Goal: Information Seeking & Learning: Learn about a topic

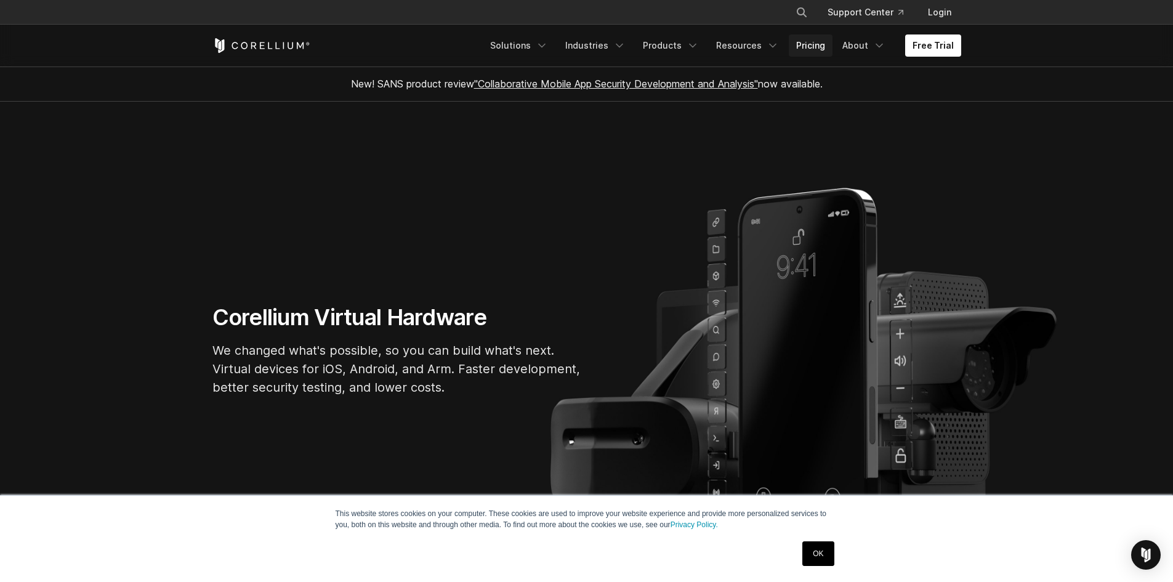
click at [812, 44] on link "Pricing" at bounding box center [811, 45] width 44 height 22
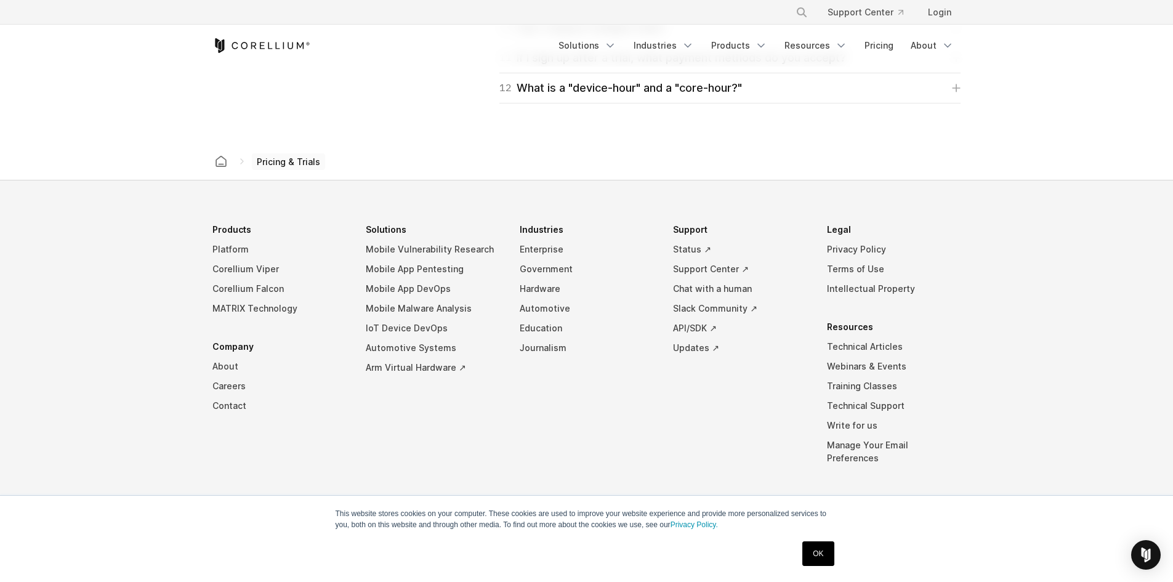
scroll to position [2119, 0]
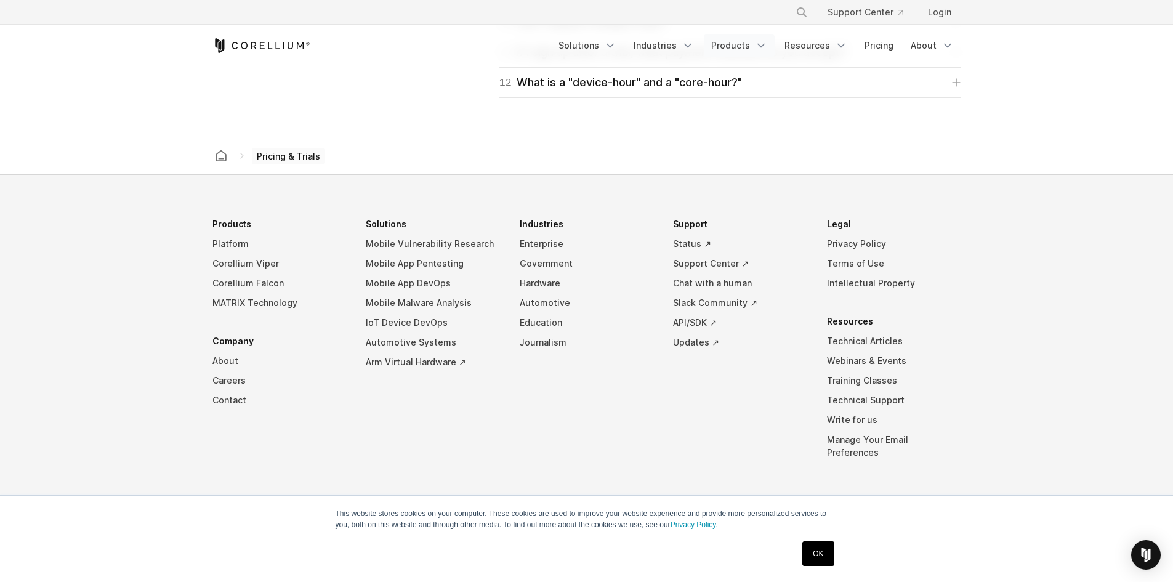
click at [766, 47] on icon "Navigation Menu" at bounding box center [761, 45] width 12 height 12
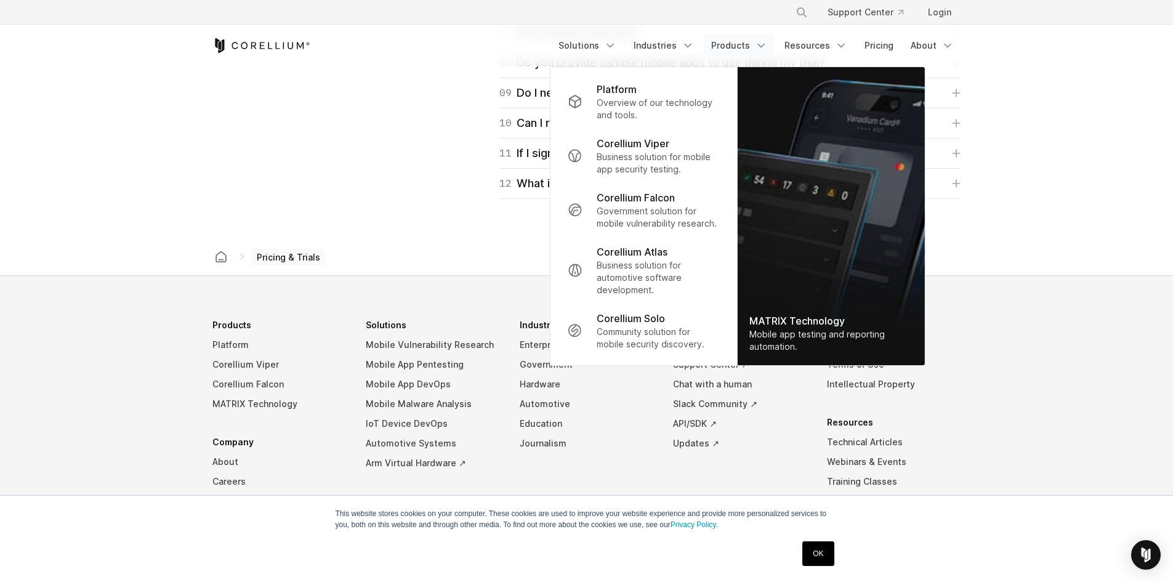
scroll to position [1934, 0]
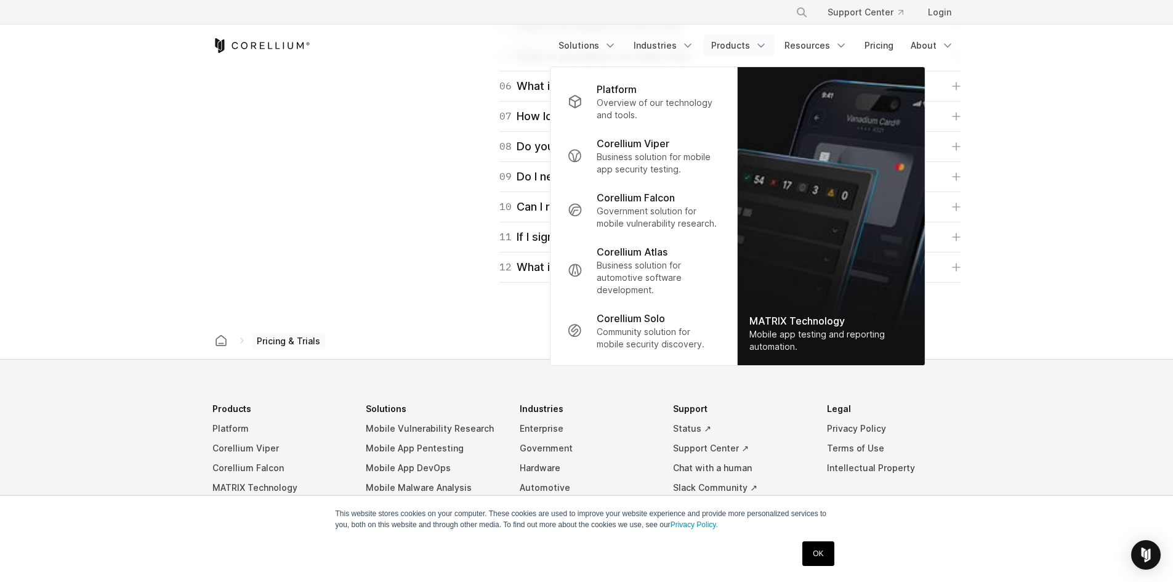
click at [339, 150] on div "Trial FAQ More information to assist you in your trial experience. 01 What does…" at bounding box center [586, 101] width 773 height 363
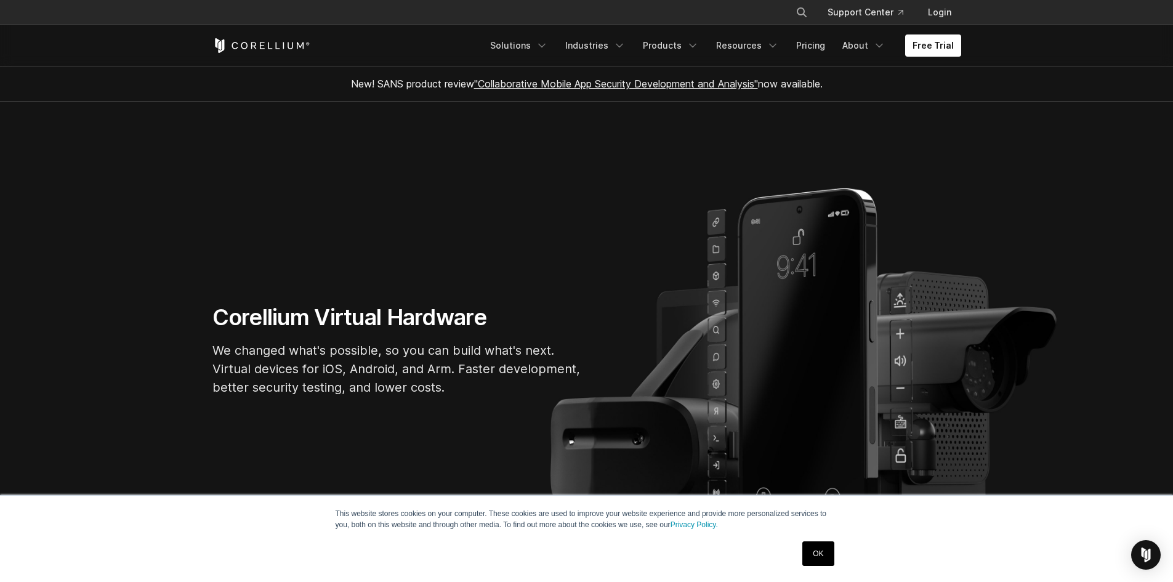
click at [818, 549] on link "OK" at bounding box center [817, 553] width 31 height 25
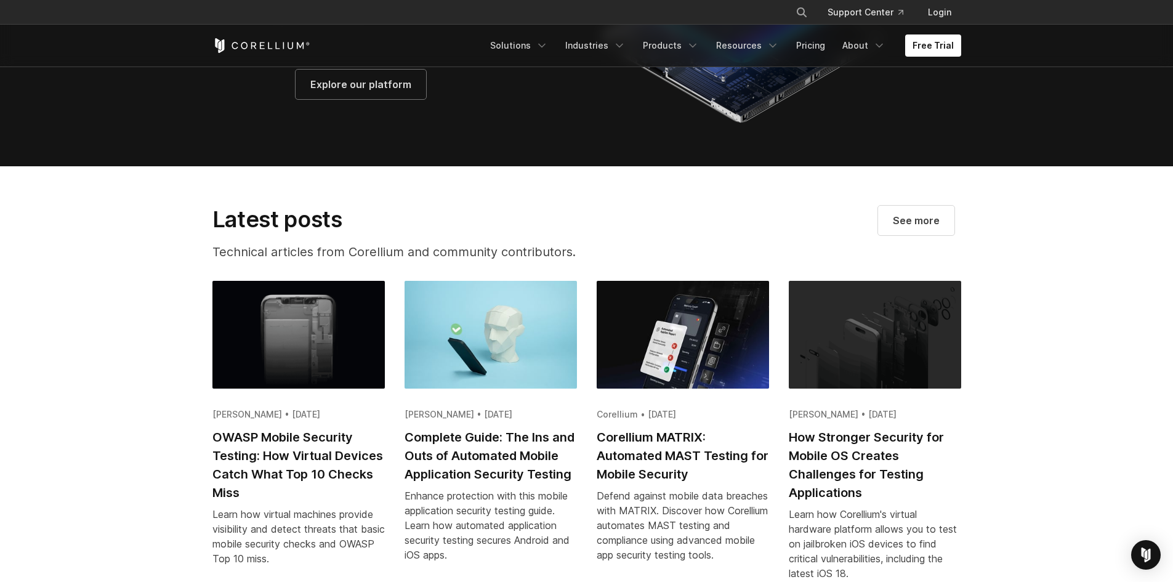
scroll to position [2340, 0]
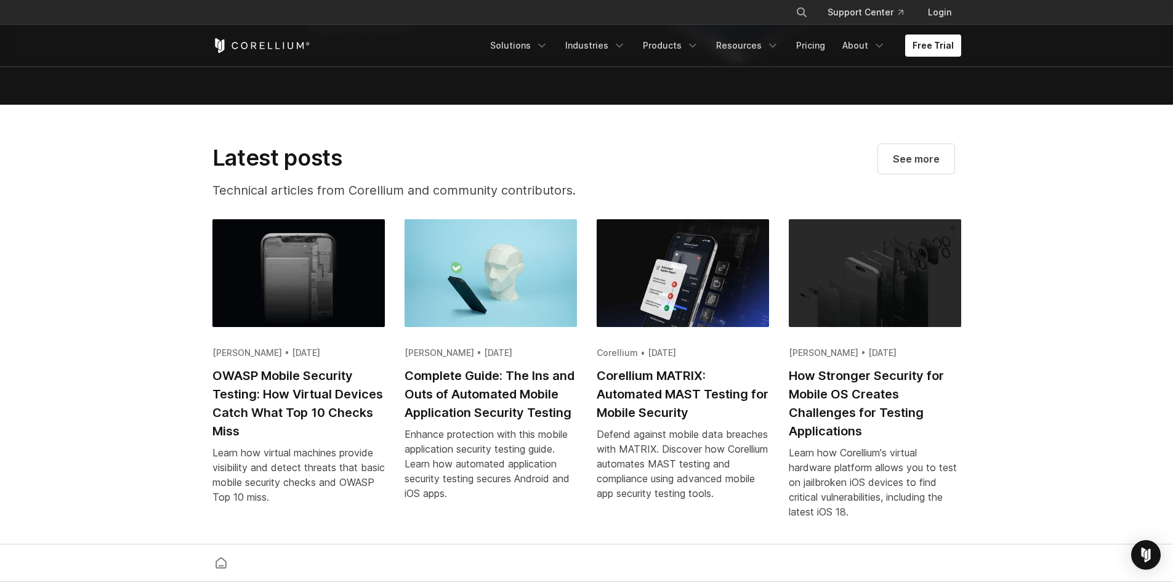
click at [310, 411] on h2 "OWASP Mobile Security Testing: How Virtual Devices Catch What Top 10 Checks Miss" at bounding box center [298, 403] width 172 height 74
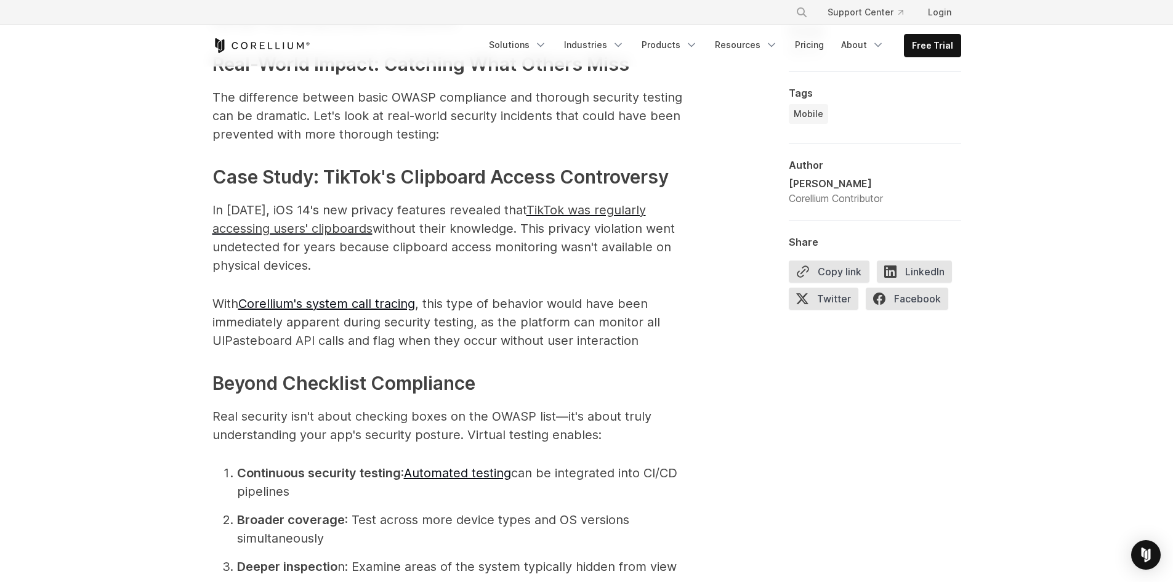
scroll to position [3695, 0]
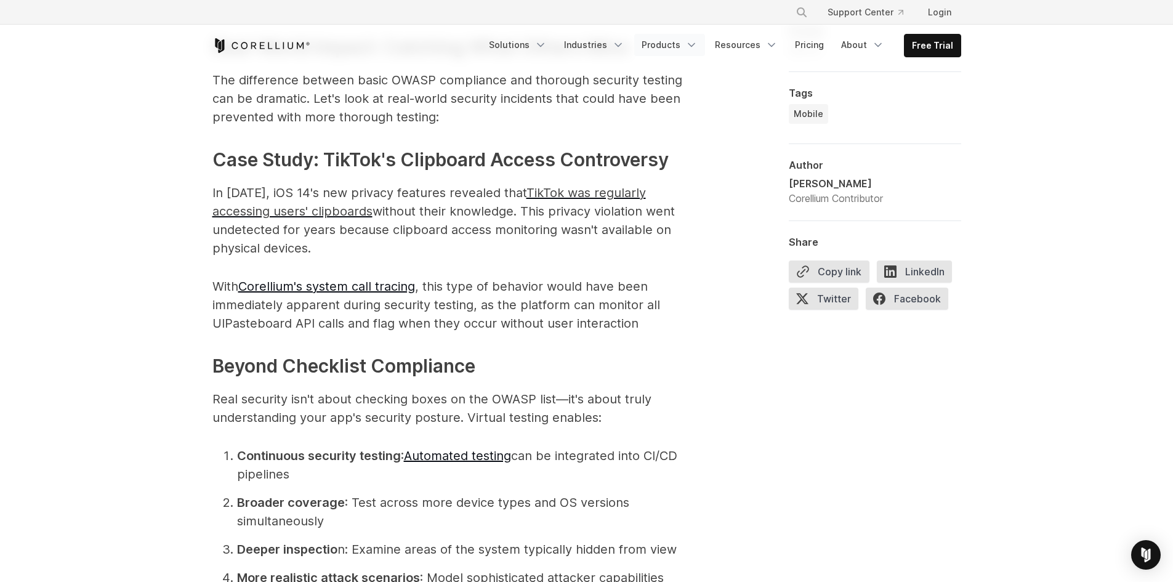
click at [674, 44] on link "Products" at bounding box center [669, 45] width 71 height 22
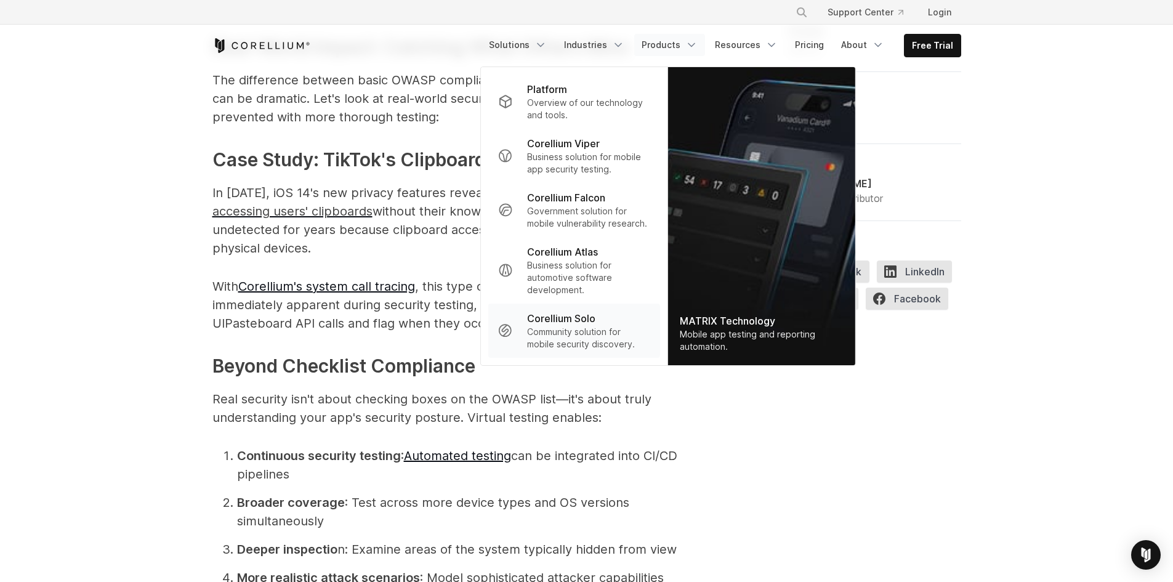
click at [614, 333] on p "Community solution for mobile security discovery." at bounding box center [588, 338] width 123 height 25
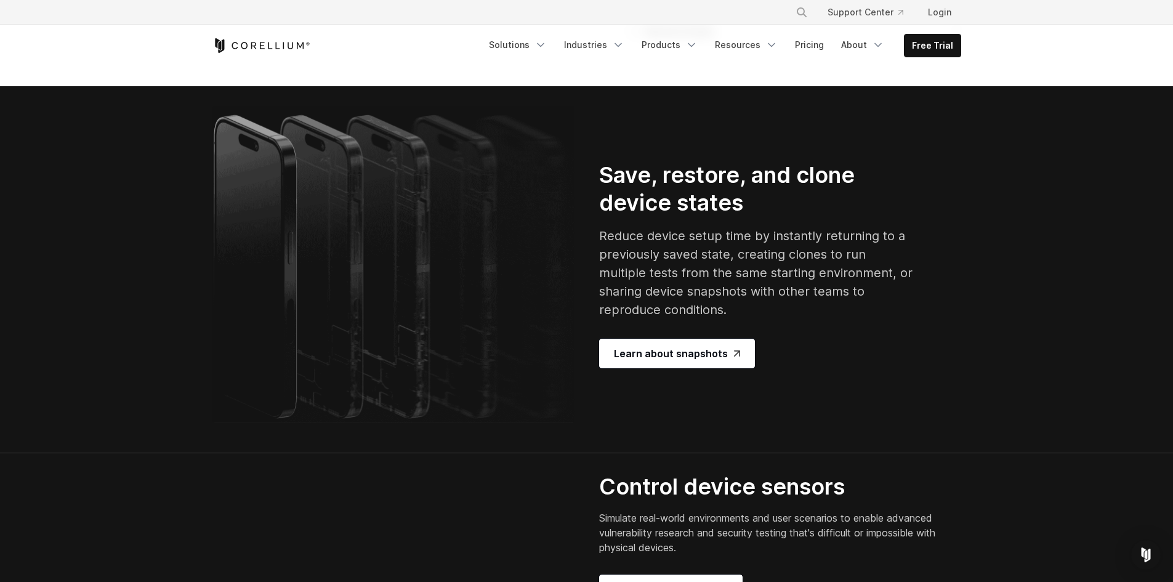
scroll to position [2340, 0]
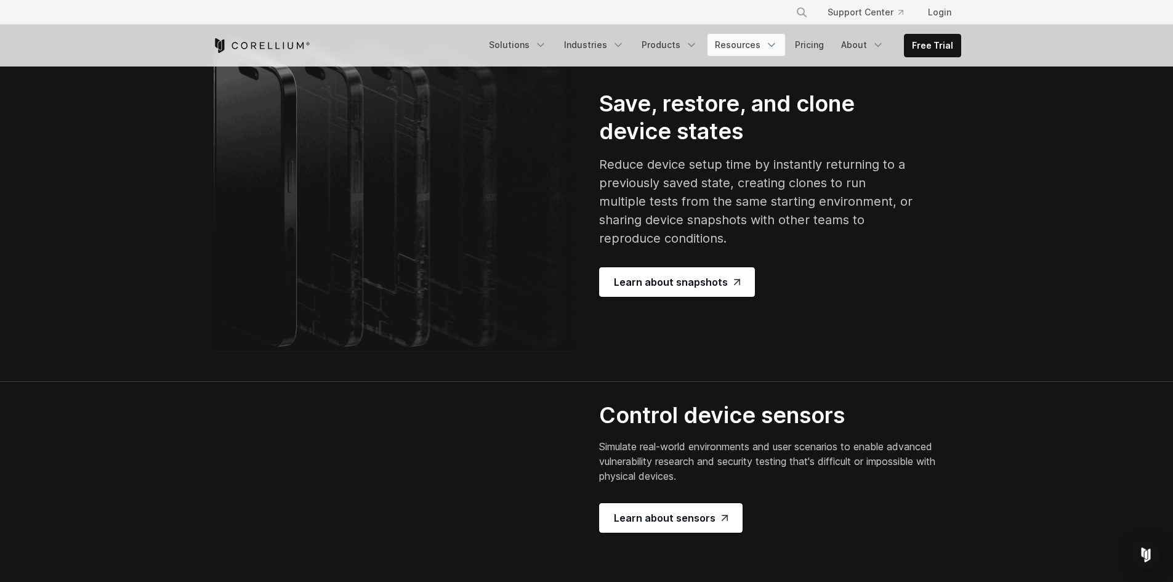
click at [755, 44] on link "Resources" at bounding box center [747, 45] width 78 height 22
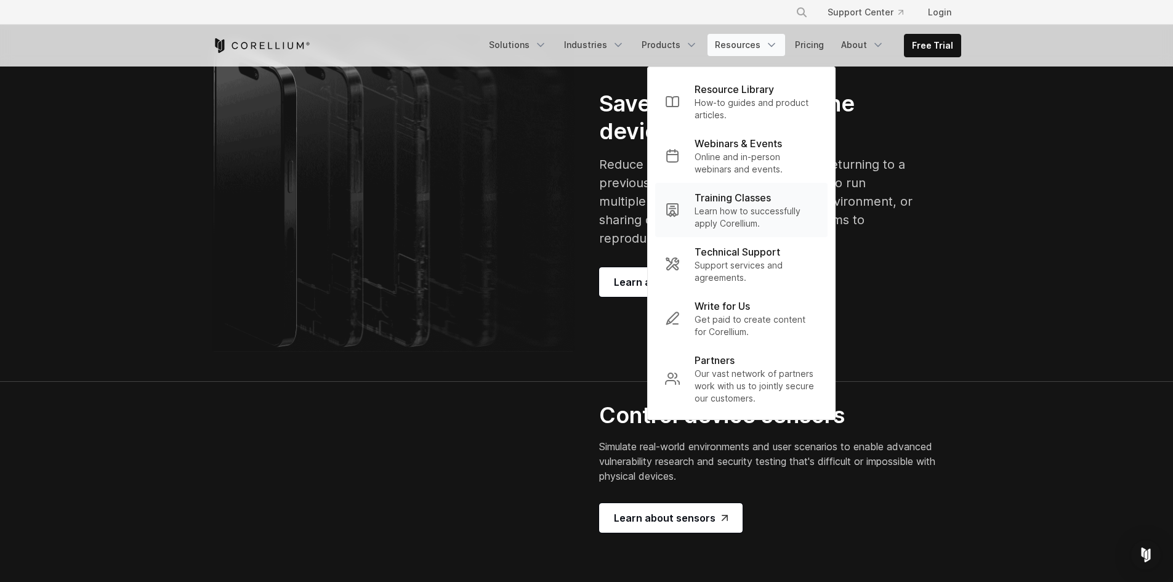
click at [768, 211] on p "Learn how to successfully apply Corellium." at bounding box center [756, 217] width 123 height 25
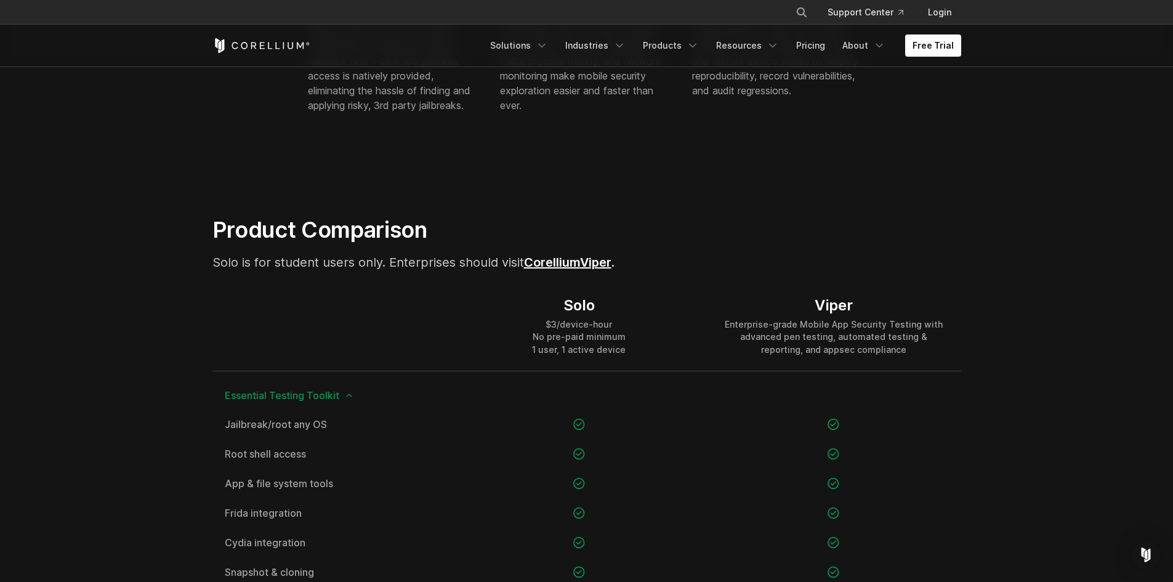
scroll to position [493, 0]
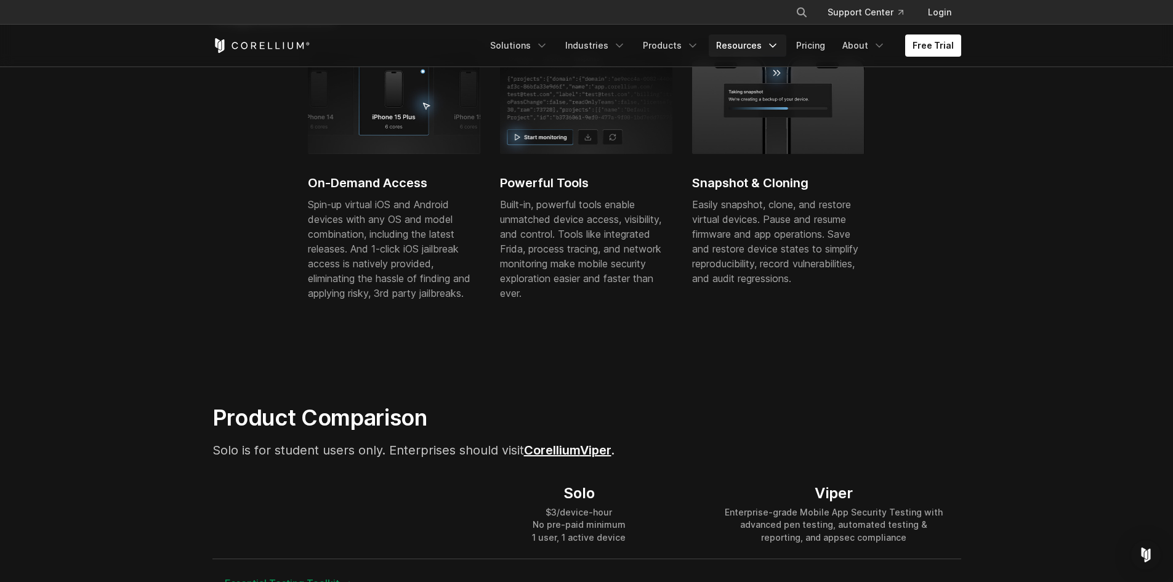
click at [754, 46] on link "Resources" at bounding box center [748, 45] width 78 height 22
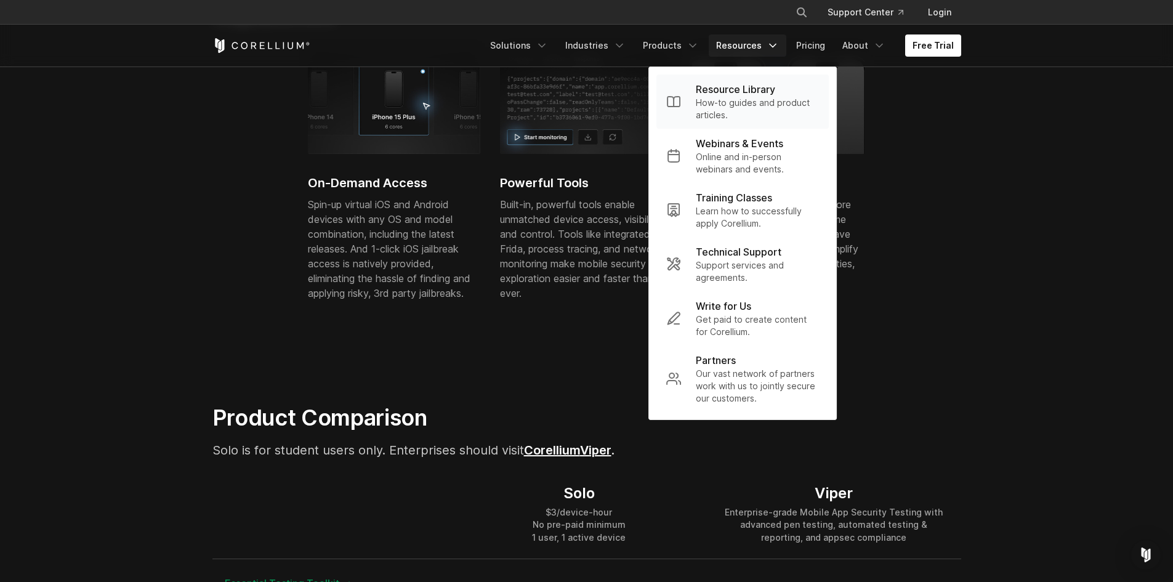
click at [742, 103] on p "How-to guides and product articles." at bounding box center [757, 109] width 123 height 25
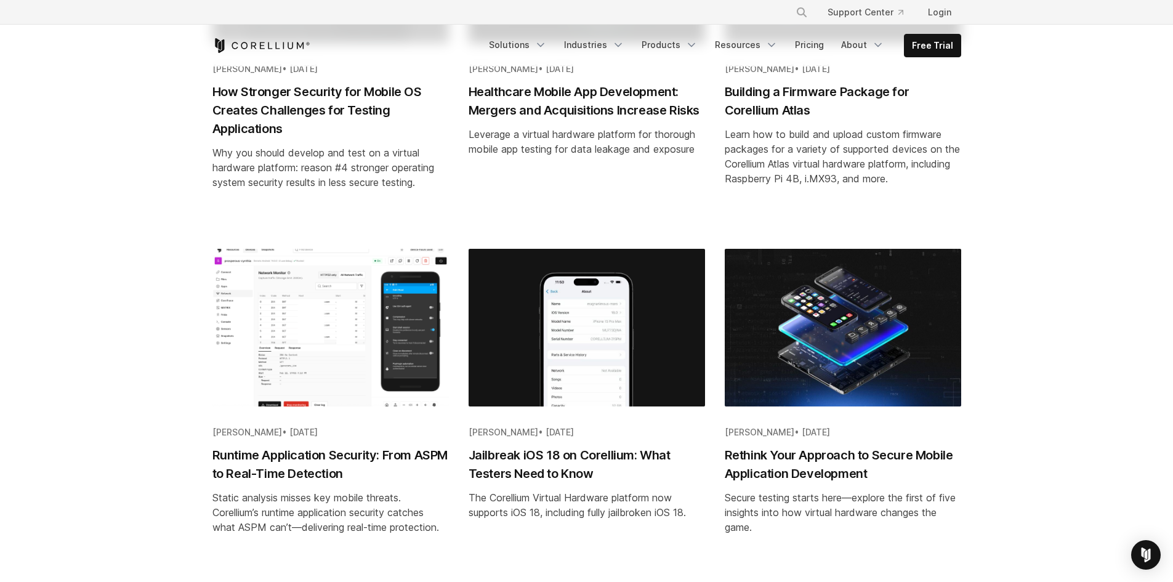
scroll to position [431, 0]
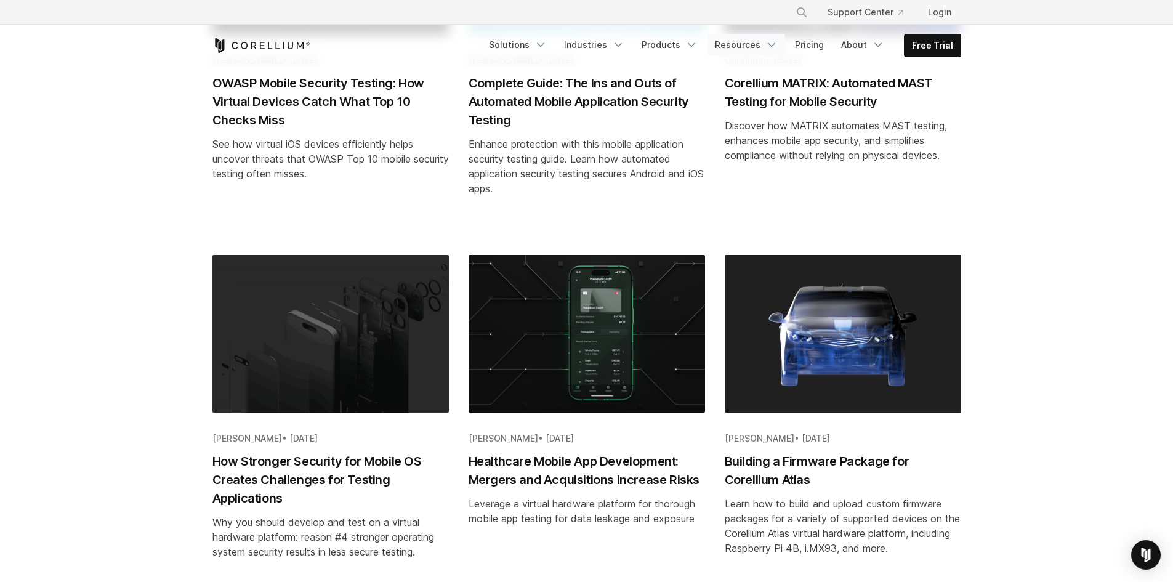
click at [759, 47] on link "Resources" at bounding box center [747, 45] width 78 height 22
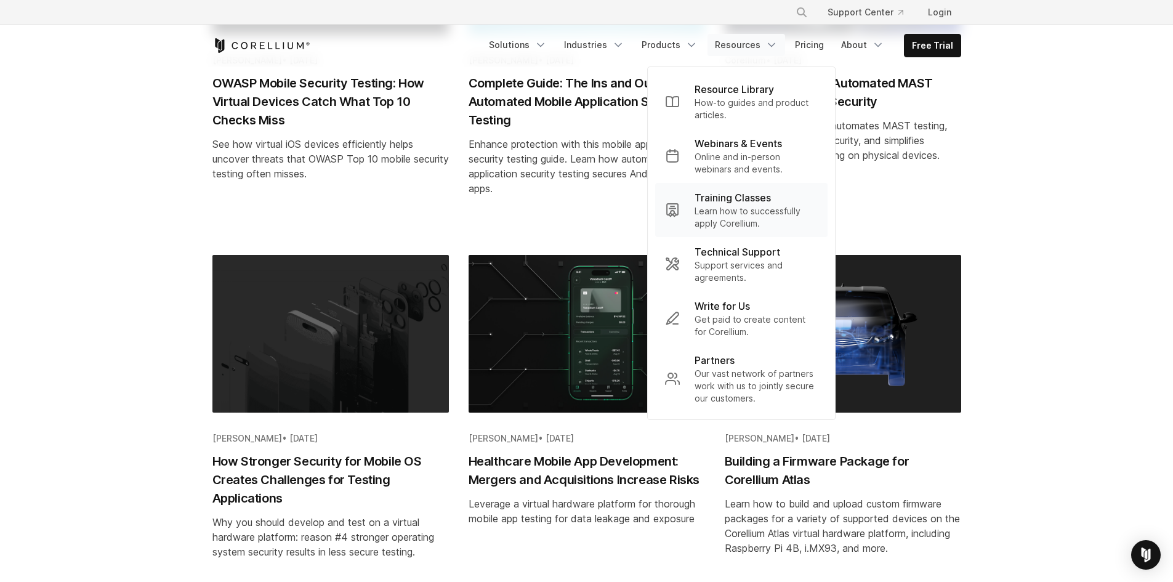
click at [762, 215] on p "Learn how to successfully apply Corellium." at bounding box center [756, 217] width 123 height 25
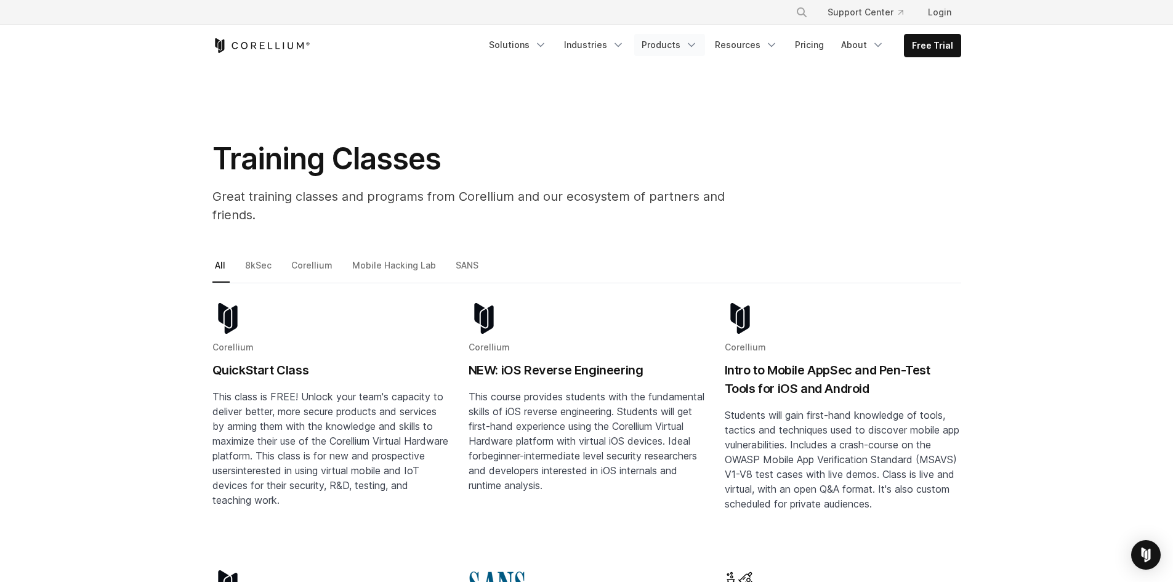
click at [682, 38] on link "Products" at bounding box center [669, 45] width 71 height 22
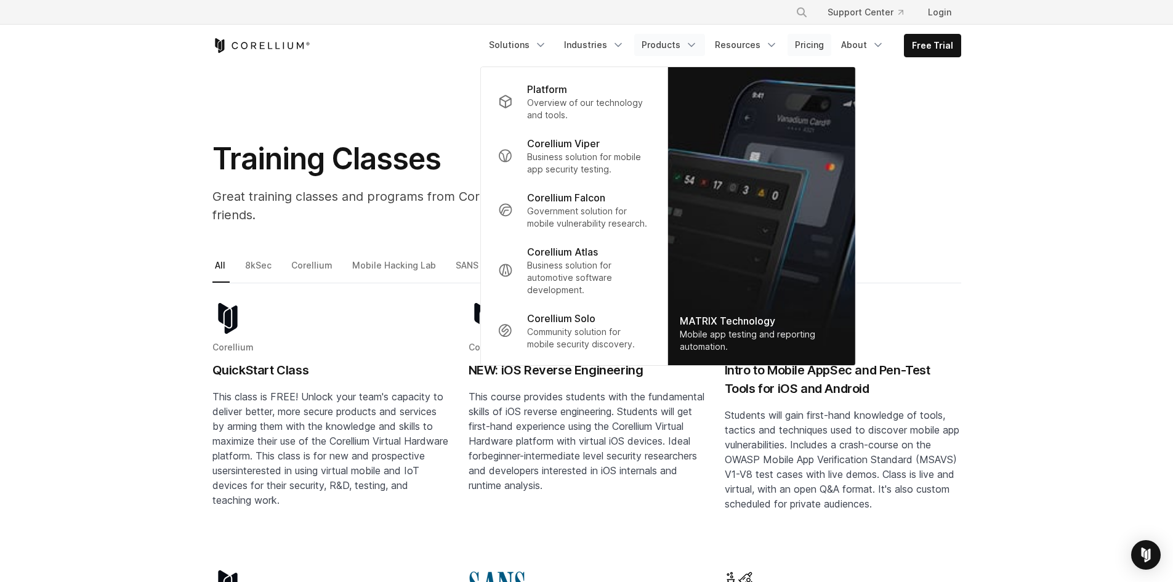
click at [828, 41] on link "Pricing" at bounding box center [810, 45] width 44 height 22
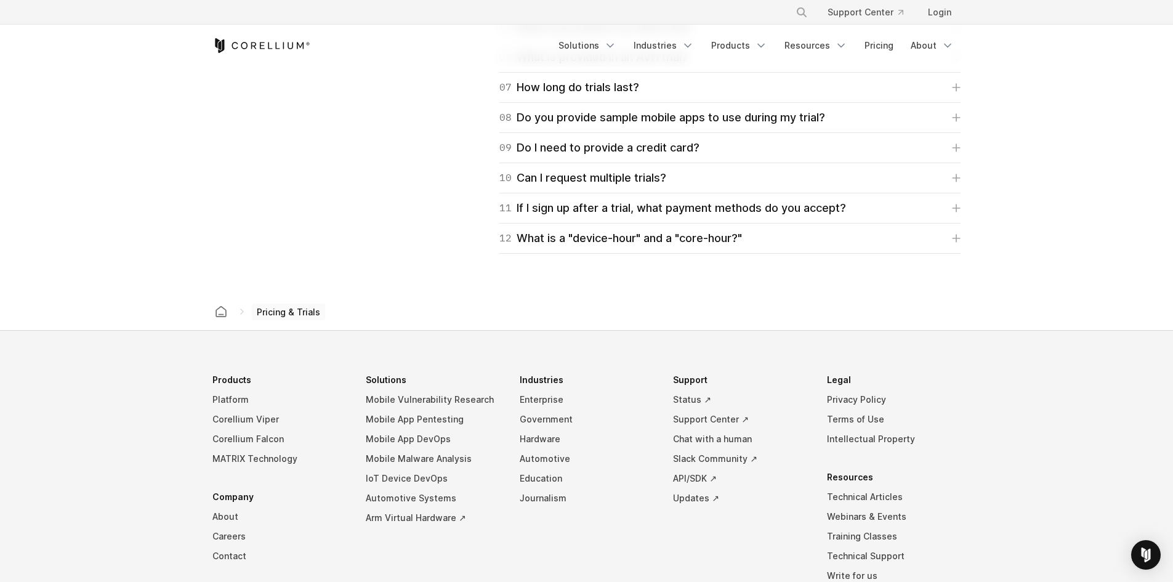
scroll to position [1971, 0]
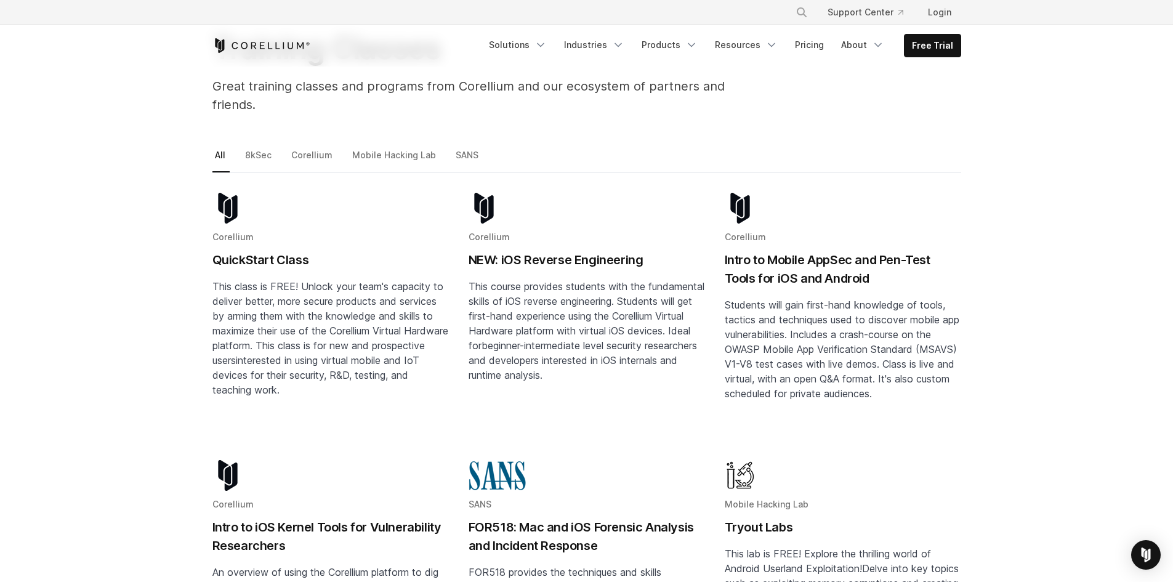
scroll to position [123, 0]
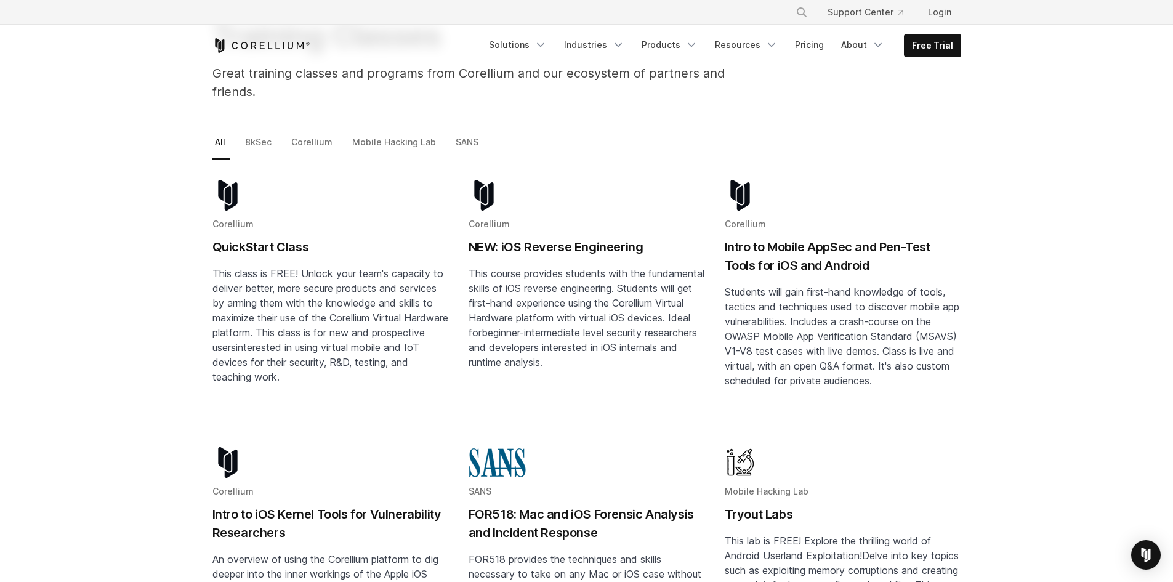
click at [776, 238] on h2 "Intro to Mobile AppSec and Pen-Test Tools for iOS and Android" at bounding box center [843, 256] width 236 height 37
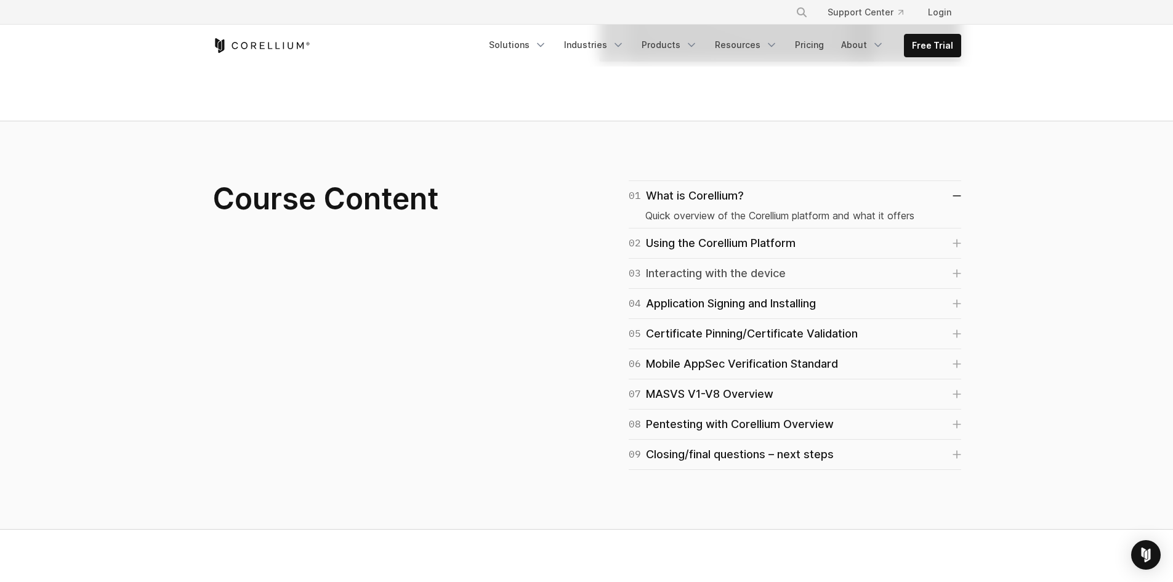
scroll to position [801, 0]
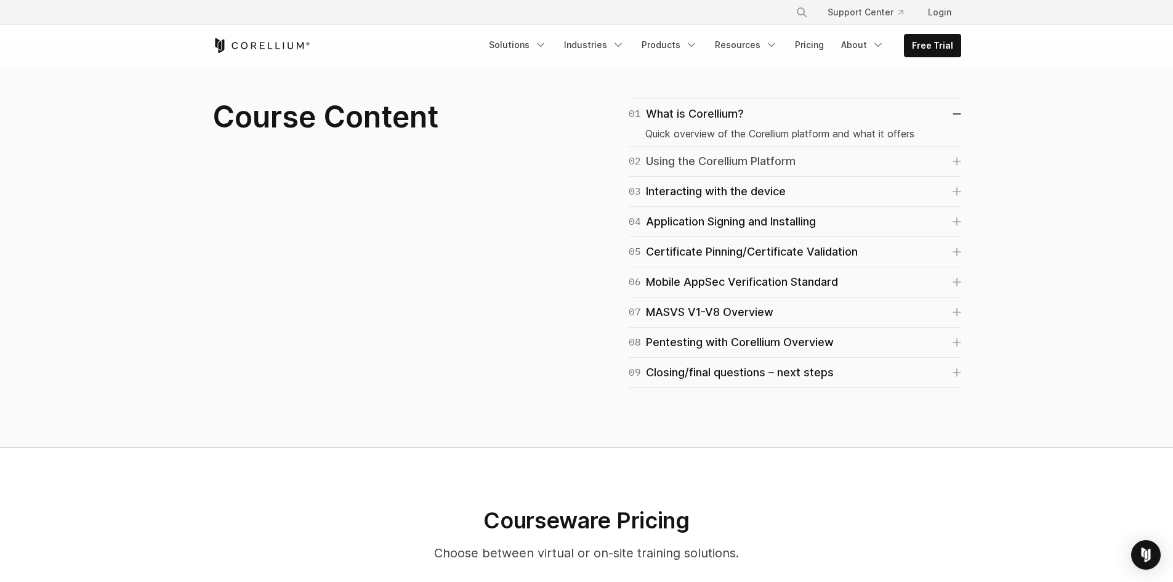
click at [943, 162] on link "02 Using the Corellium Platform" at bounding box center [795, 161] width 333 height 17
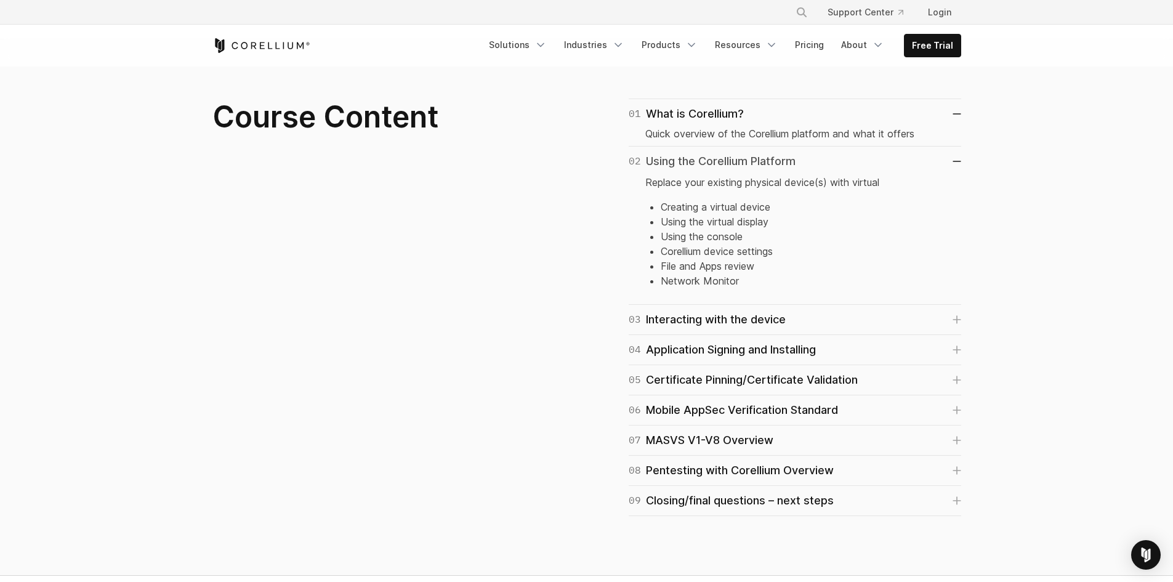
click at [937, 165] on link "02 Using the Corellium Platform" at bounding box center [795, 161] width 333 height 17
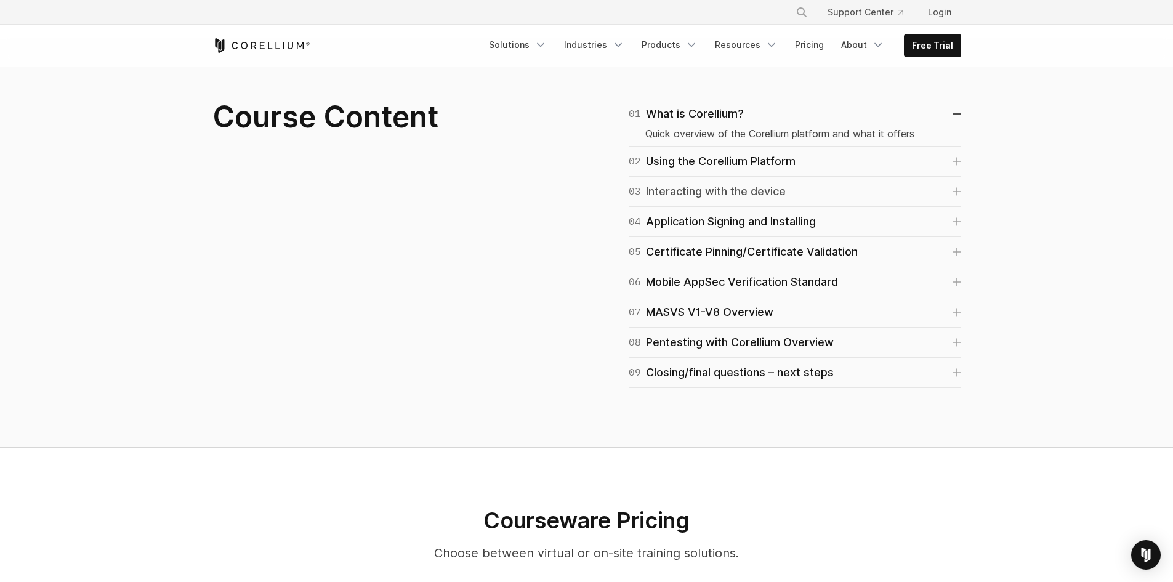
click at [920, 191] on link "03 Interacting with the device" at bounding box center [795, 191] width 333 height 17
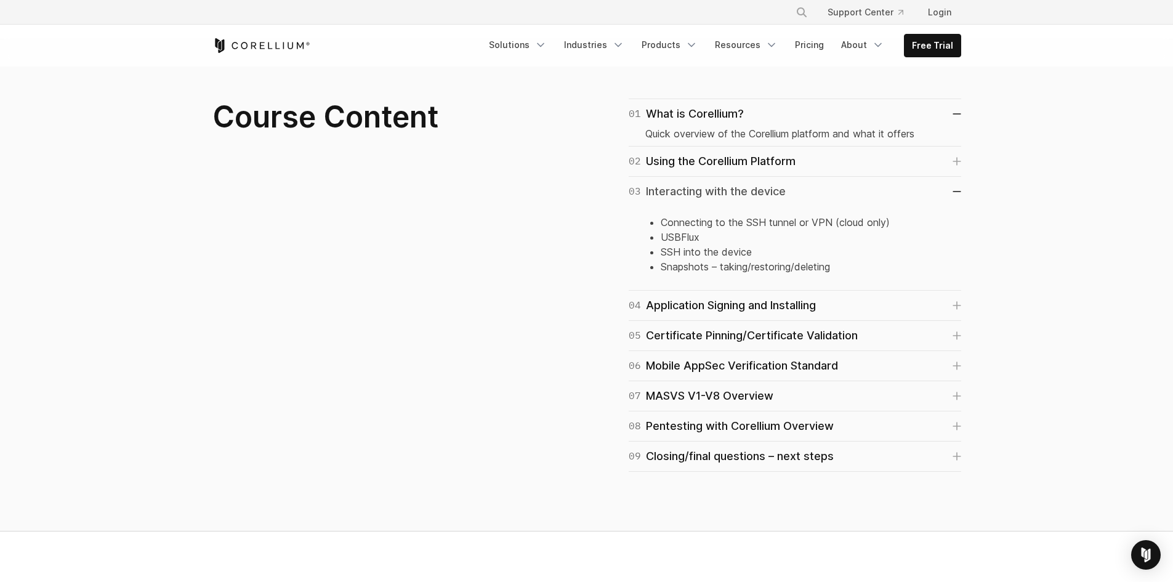
click at [920, 191] on link "03 Interacting with the device" at bounding box center [795, 191] width 333 height 17
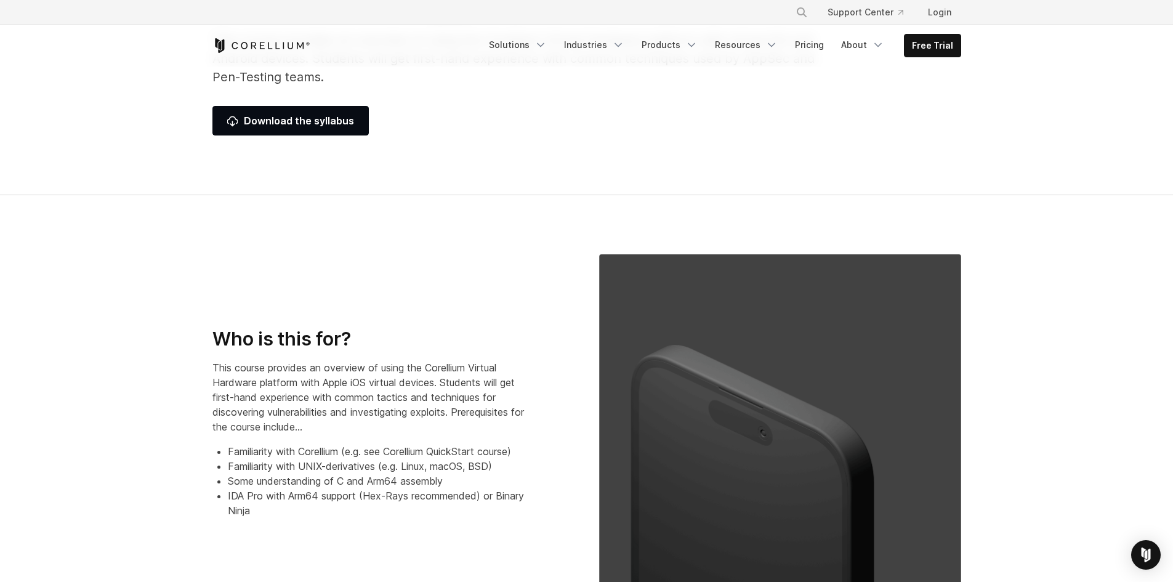
scroll to position [0, 0]
